Goal: Task Accomplishment & Management: Use online tool/utility

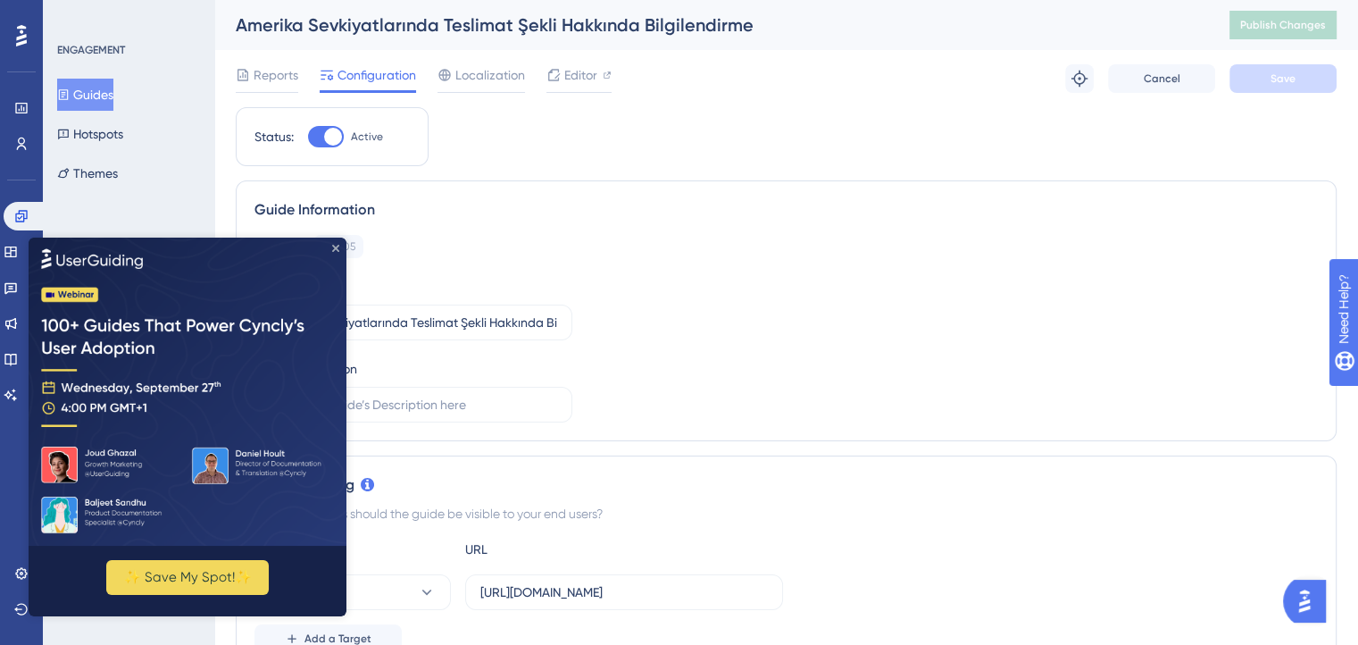
click at [332, 245] on icon "Close Preview" at bounding box center [335, 248] width 7 height 7
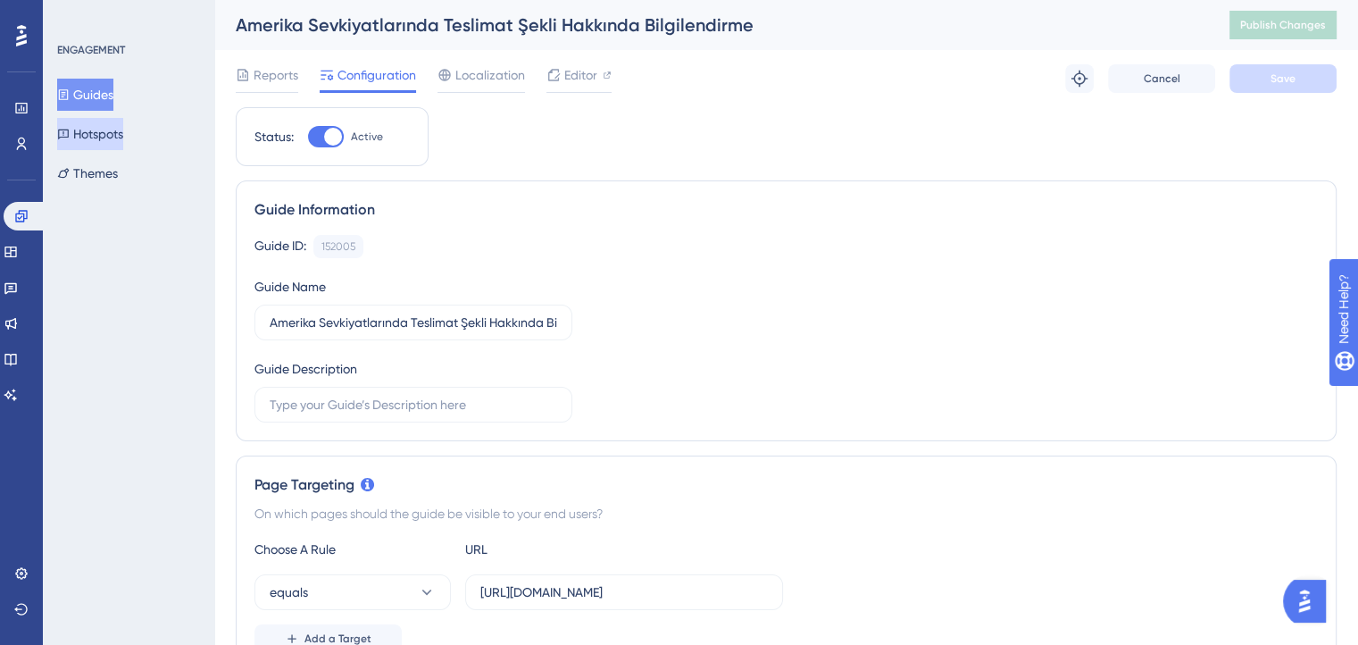
click at [121, 126] on button "Hotspots" at bounding box center [90, 134] width 66 height 32
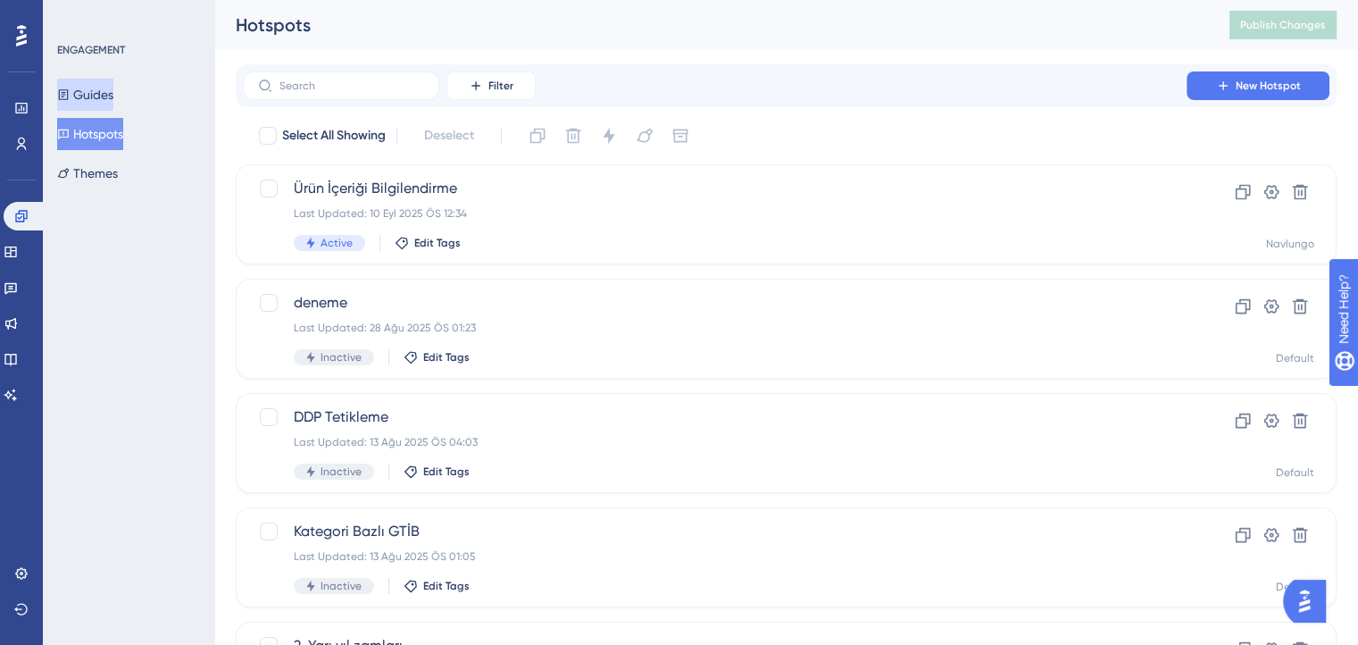
click at [90, 92] on button "Guides" at bounding box center [85, 95] width 56 height 32
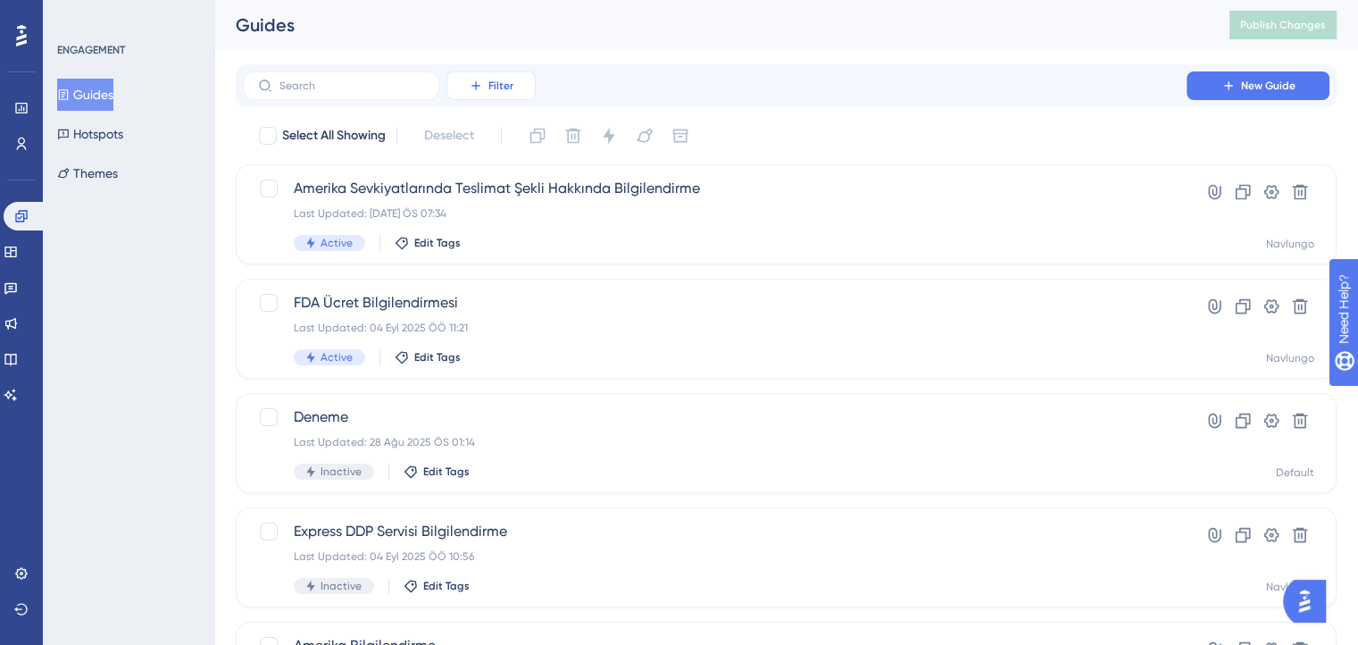
click at [475, 94] on button "Filter" at bounding box center [490, 85] width 89 height 29
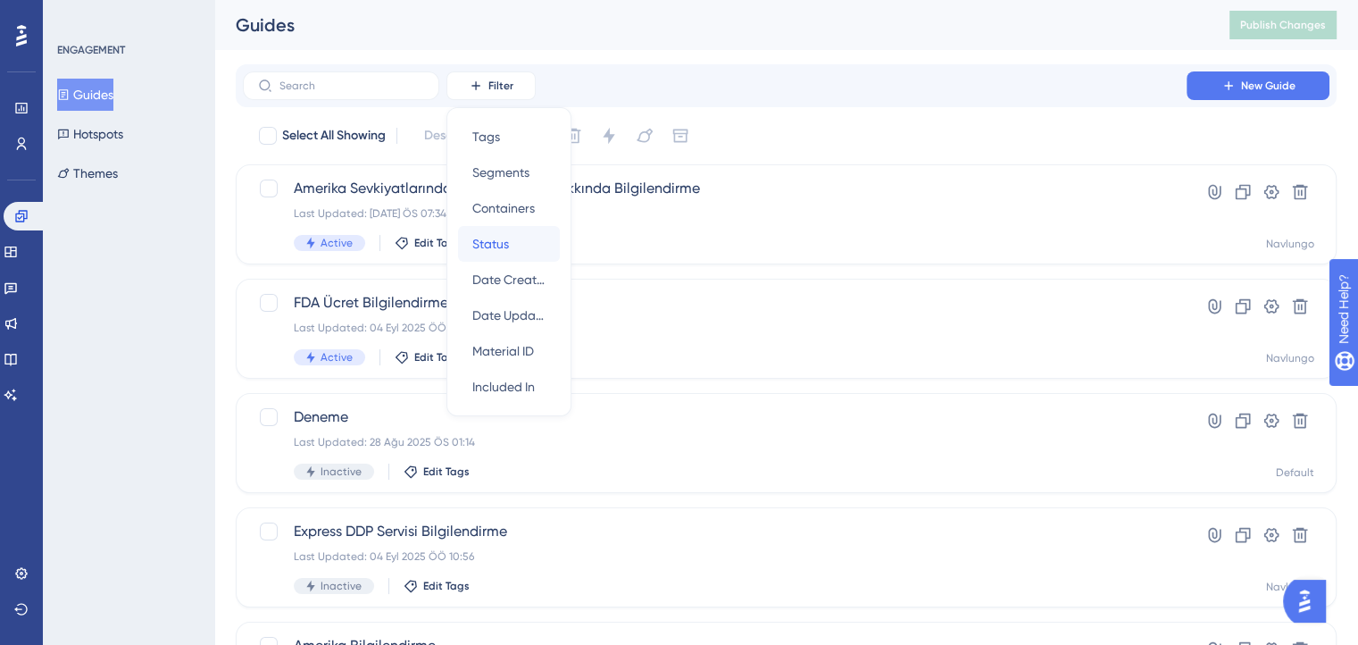
click at [478, 229] on div "Status Status" at bounding box center [508, 244] width 73 height 36
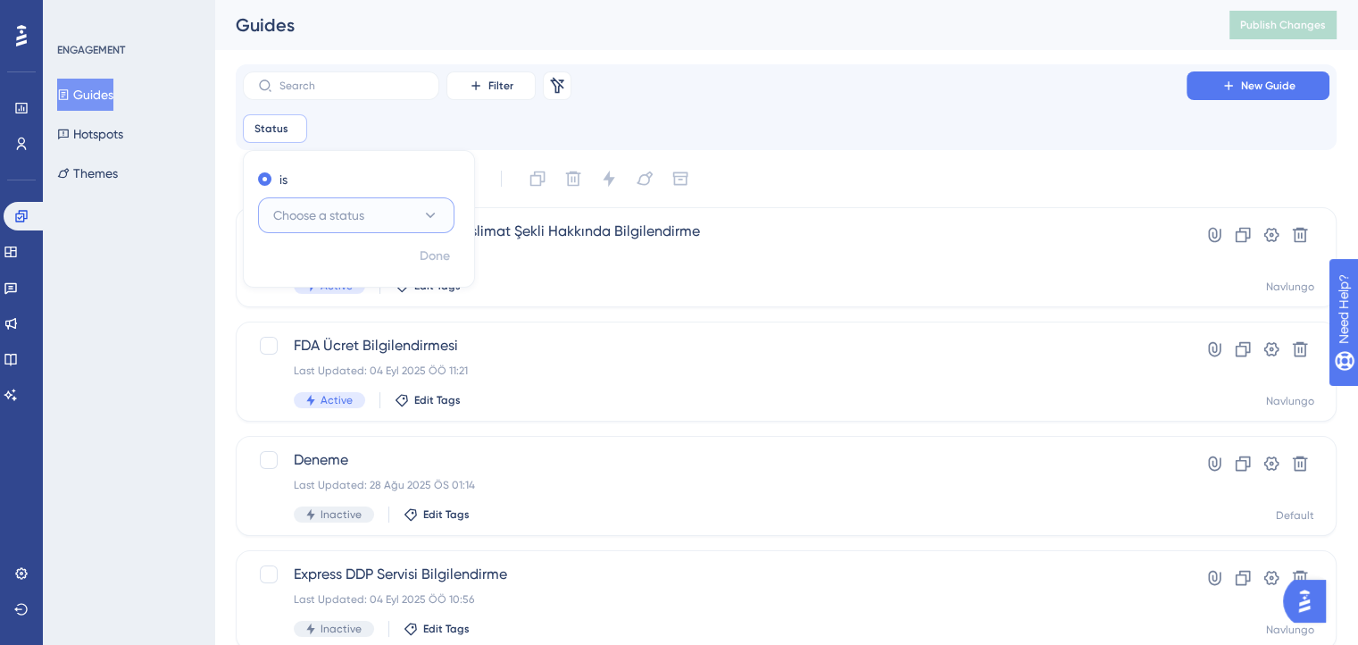
click at [343, 211] on span "Choose a status" at bounding box center [318, 214] width 91 height 21
click at [325, 262] on div "Active Active" at bounding box center [356, 270] width 145 height 36
click at [661, 123] on div "Status is Active Active Remove is Active Done" at bounding box center [786, 128] width 1086 height 29
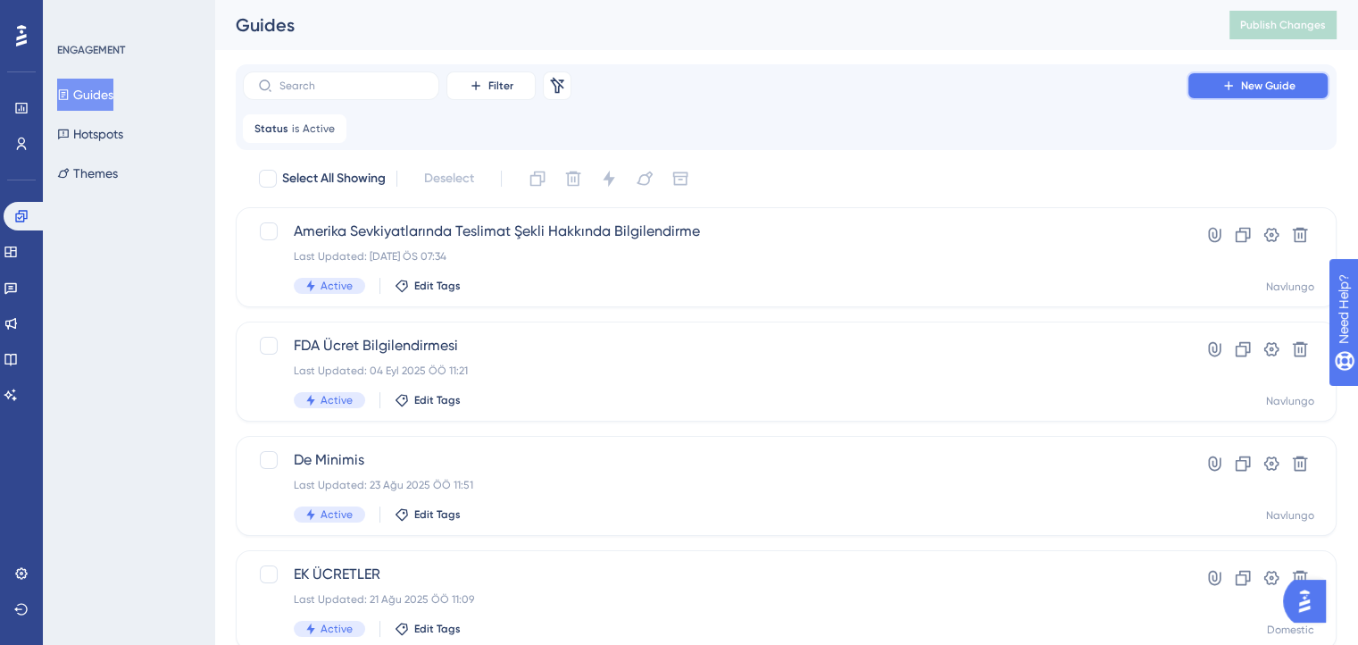
click at [1243, 96] on button "New Guide" at bounding box center [1257, 85] width 143 height 29
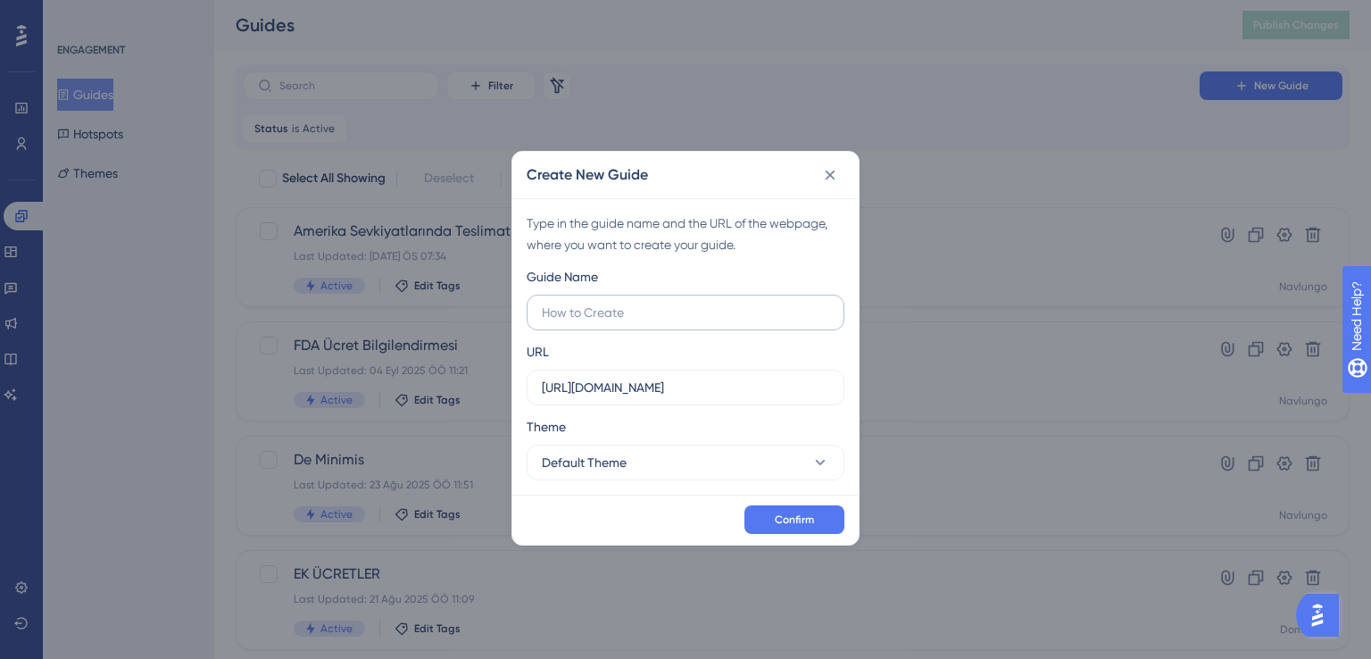
click at [652, 309] on input "text" at bounding box center [685, 313] width 287 height 20
type input "Amerika Gönderi Kargo Tercihi"
click at [686, 405] on div "Guide Name Amerika Gönderi Kargo Tercihi URL https://ship.navlungo.com Theme De…" at bounding box center [686, 373] width 318 height 214
click at [700, 397] on label "https://ship.navlungo.com" at bounding box center [686, 388] width 318 height 36
click at [700, 397] on input "https://ship.navlungo.com" at bounding box center [685, 388] width 287 height 20
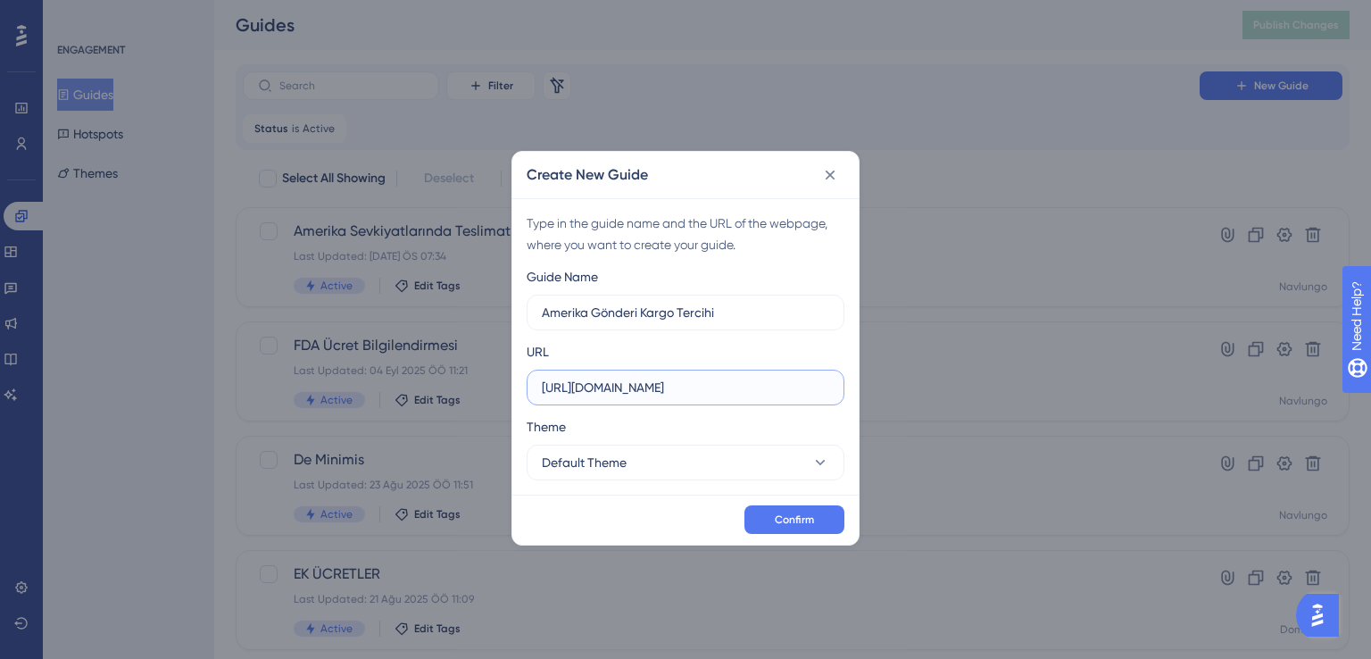
click at [702, 391] on input "https://ship.navlungo.com" at bounding box center [685, 388] width 287 height 20
click at [695, 390] on input "https://ship.navlungo.com" at bounding box center [685, 388] width 287 height 20
drag, startPoint x: 695, startPoint y: 390, endPoint x: 770, endPoint y: 411, distance: 78.6
click at [770, 411] on div "Guide Name Amerika Gönderi Kargo Tercihi URL https://ship.navlungo.com Theme De…" at bounding box center [686, 373] width 318 height 214
click at [728, 395] on input "https://ship.navlungo.com" at bounding box center [685, 388] width 287 height 20
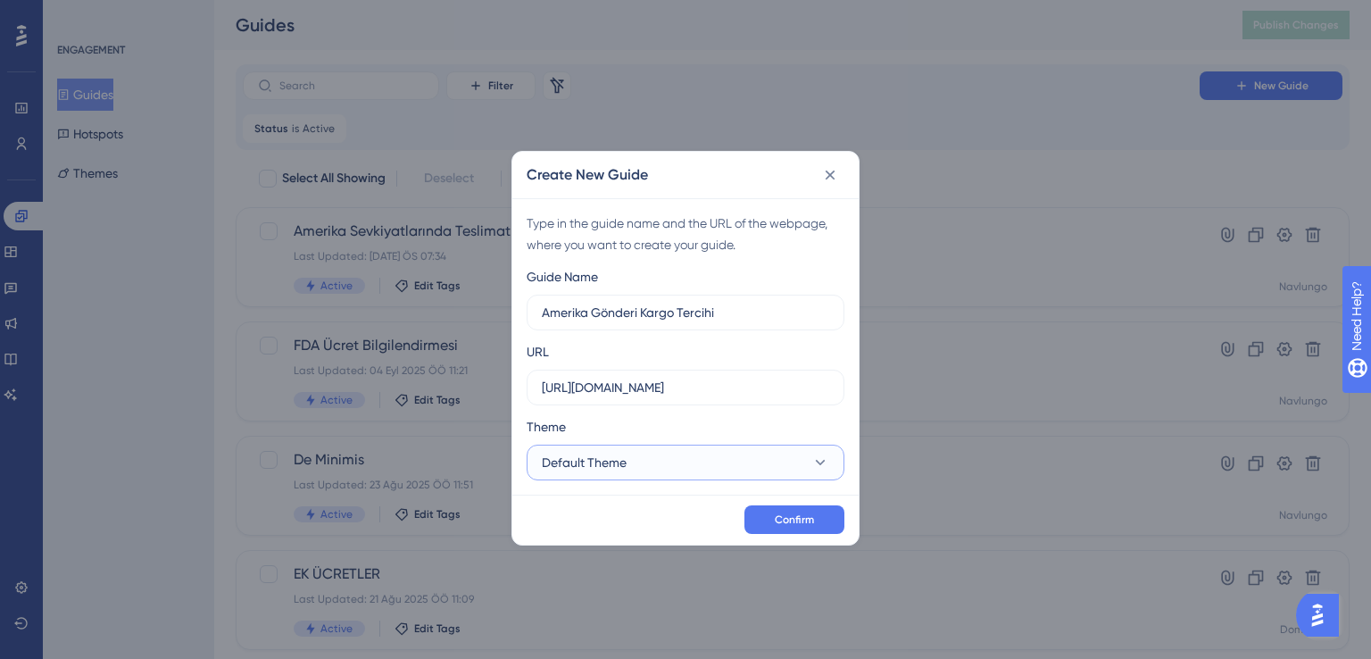
click at [641, 473] on button "Default Theme" at bounding box center [686, 463] width 318 height 36
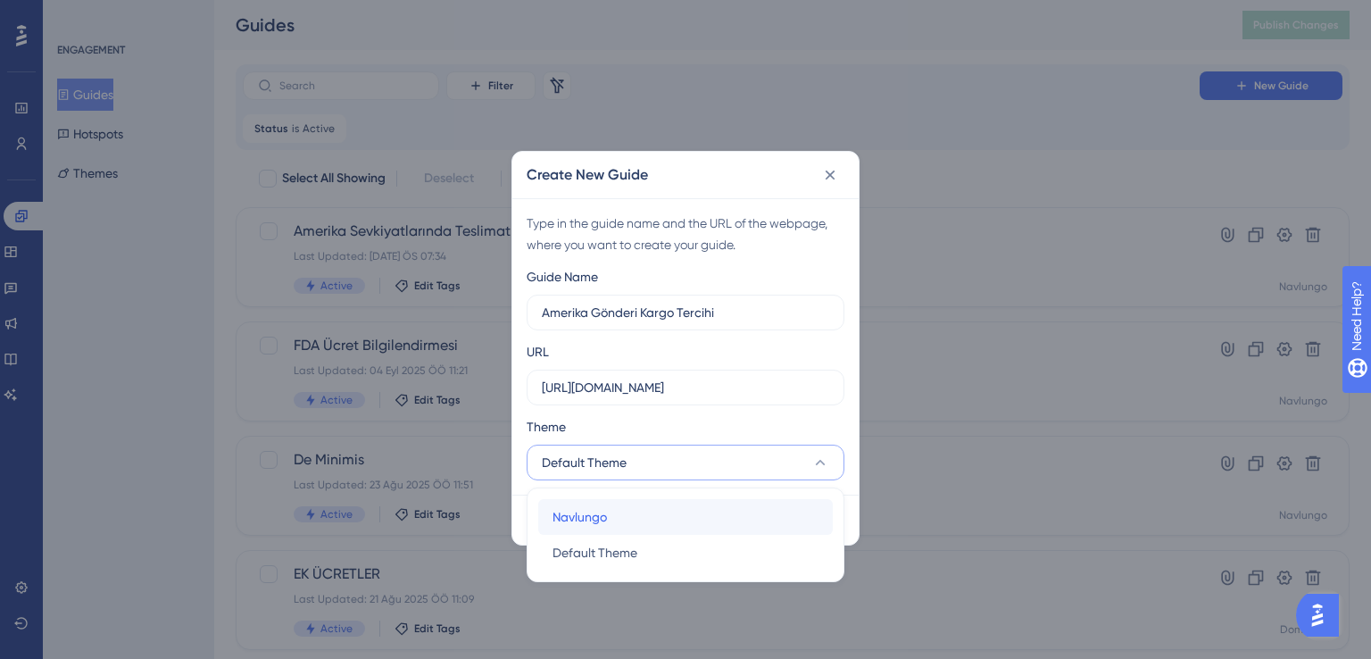
click at [592, 526] on span "Navlungo" at bounding box center [580, 516] width 54 height 21
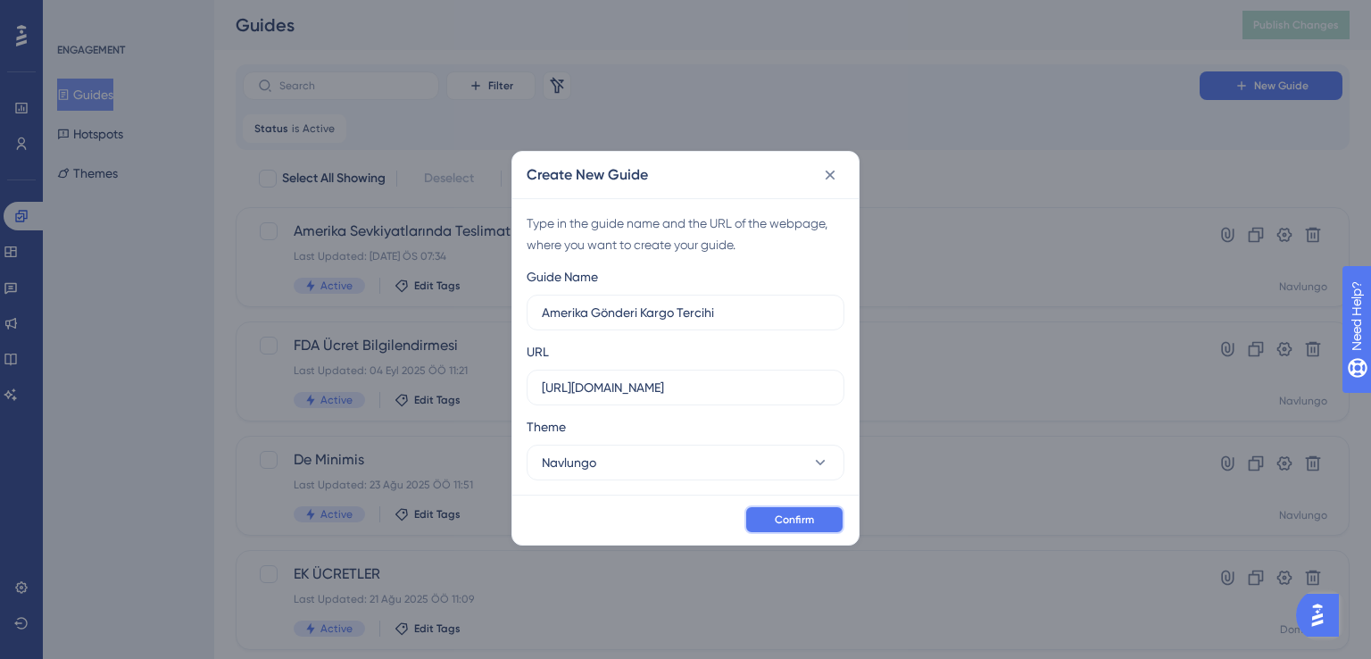
click at [784, 524] on span "Confirm" at bounding box center [794, 519] width 39 height 14
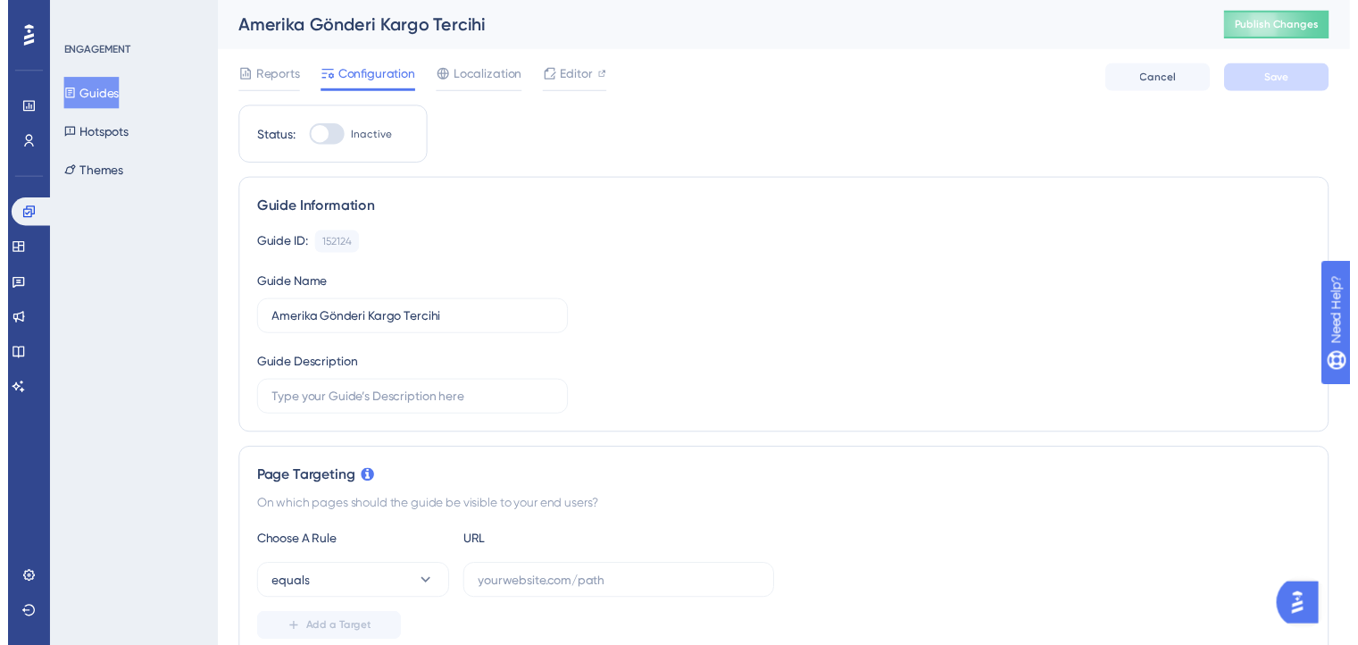
scroll to position [4, 0]
